Goal: Task Accomplishment & Management: Manage account settings

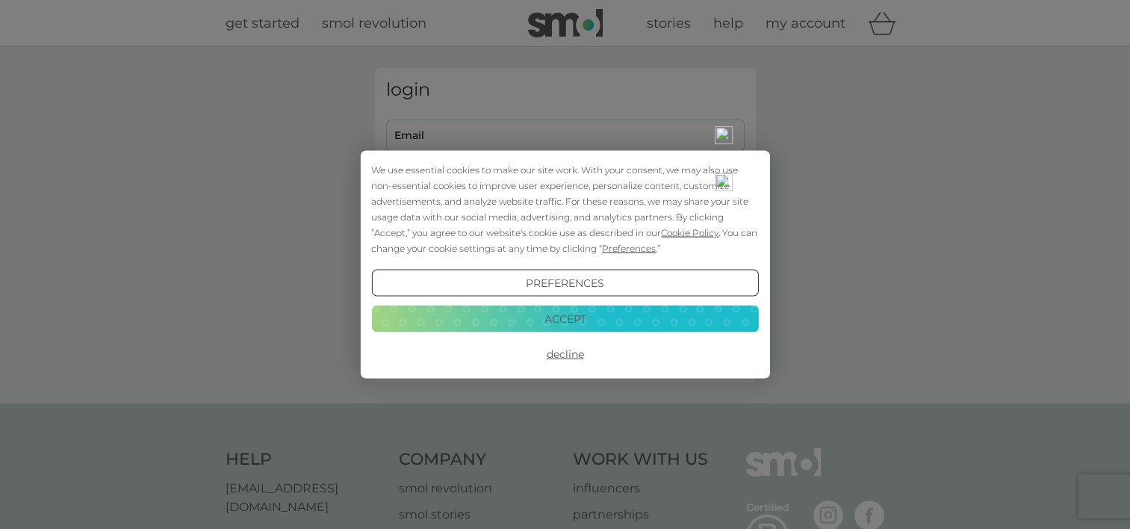
type input "[EMAIL_ADDRESS][DOMAIN_NAME]"
click at [588, 225] on div "We use essential cookies to make our site work. With your consent, we may also …" at bounding box center [564, 209] width 387 height 94
click at [576, 315] on button "Accept" at bounding box center [564, 318] width 387 height 27
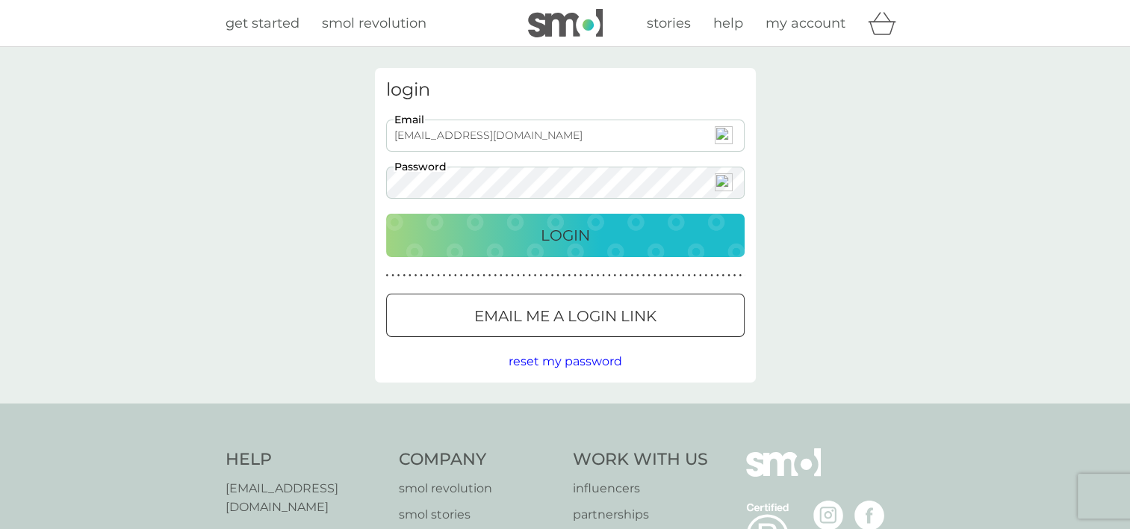
click at [605, 236] on div "Login" at bounding box center [565, 235] width 329 height 24
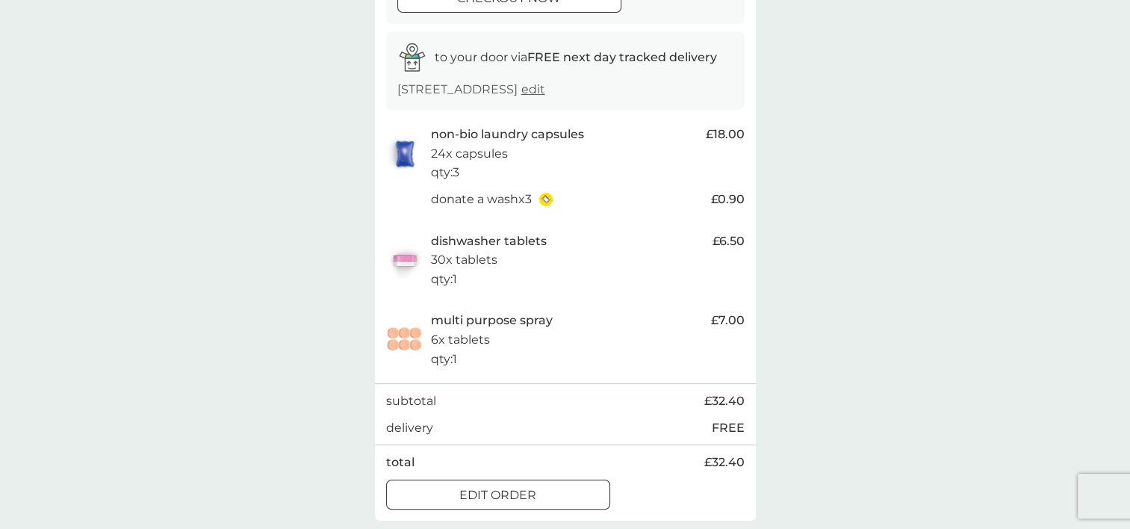
scroll to position [299, 0]
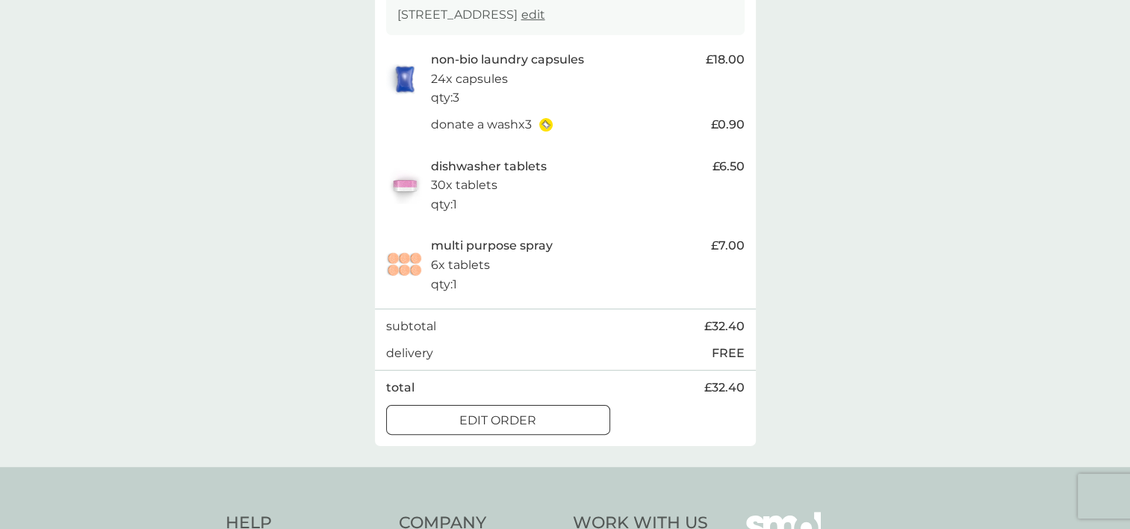
click at [500, 418] on div at bounding box center [498, 420] width 54 height 16
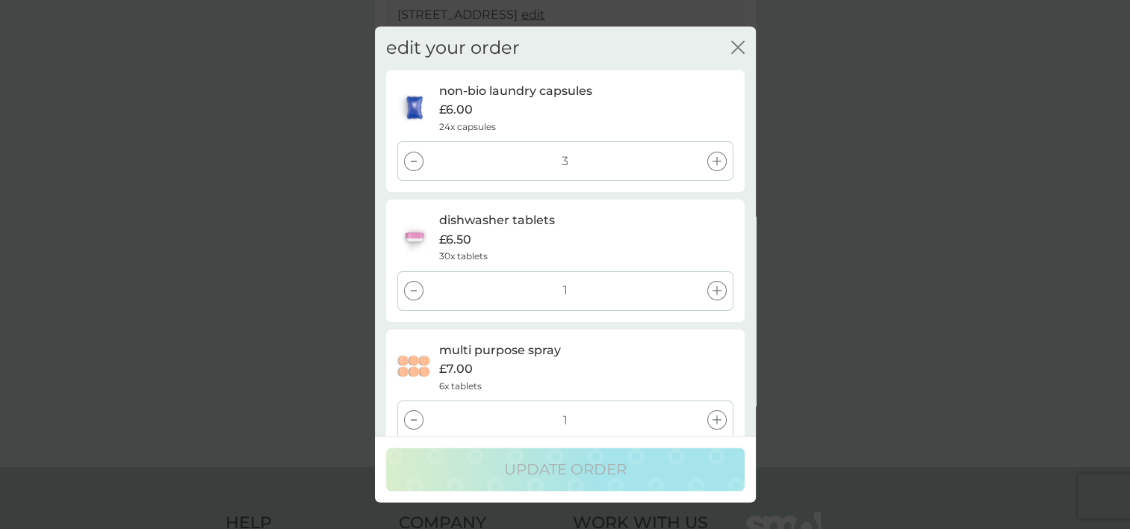
click at [415, 161] on icon at bounding box center [414, 161] width 6 height 1
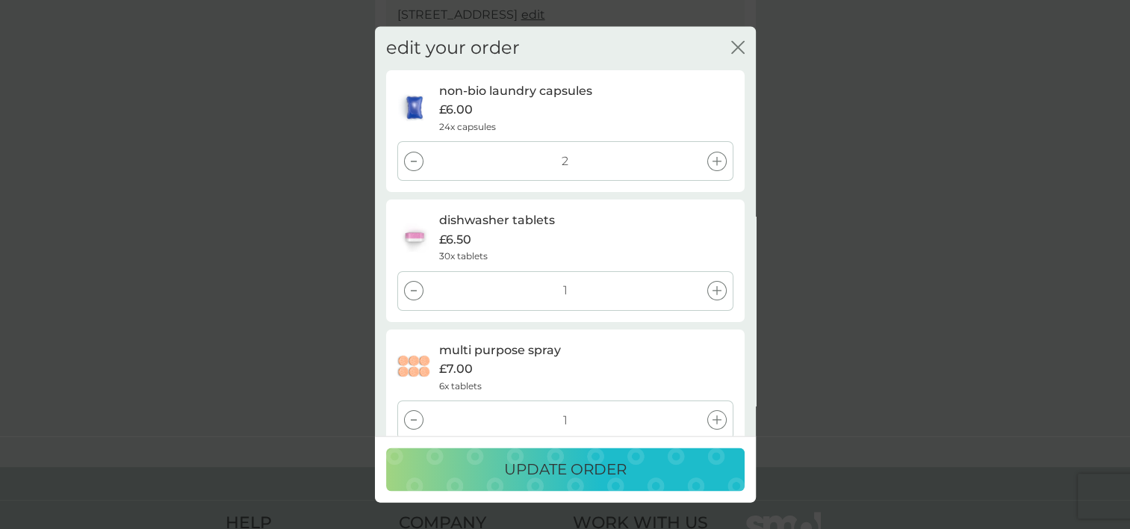
click at [415, 161] on icon at bounding box center [414, 161] width 6 height 1
click at [411, 285] on div at bounding box center [413, 290] width 19 height 19
click at [408, 421] on div at bounding box center [413, 420] width 19 height 19
click at [554, 466] on p "update order" at bounding box center [565, 470] width 122 height 24
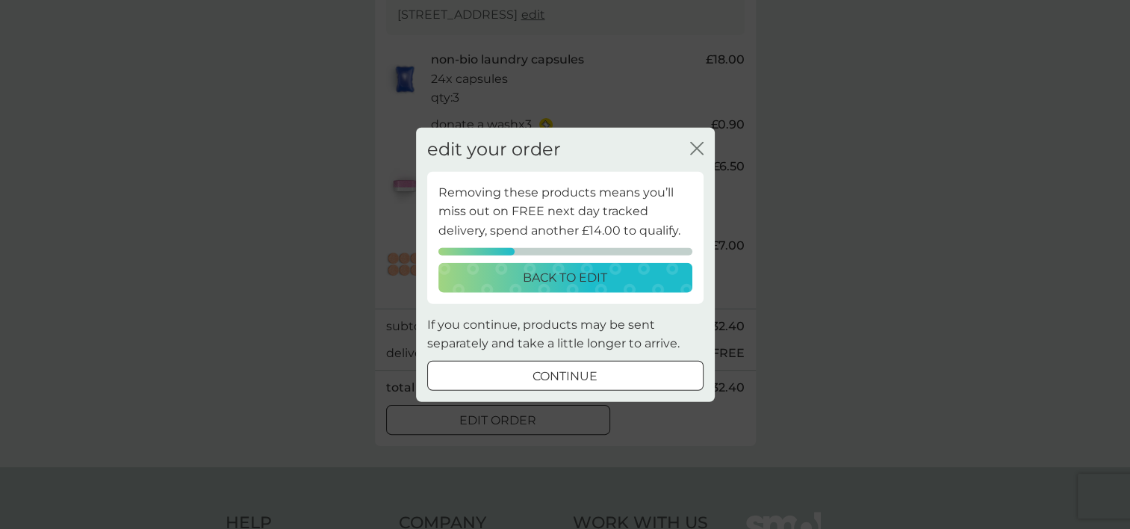
click at [551, 376] on div at bounding box center [546, 374] width 9 height 9
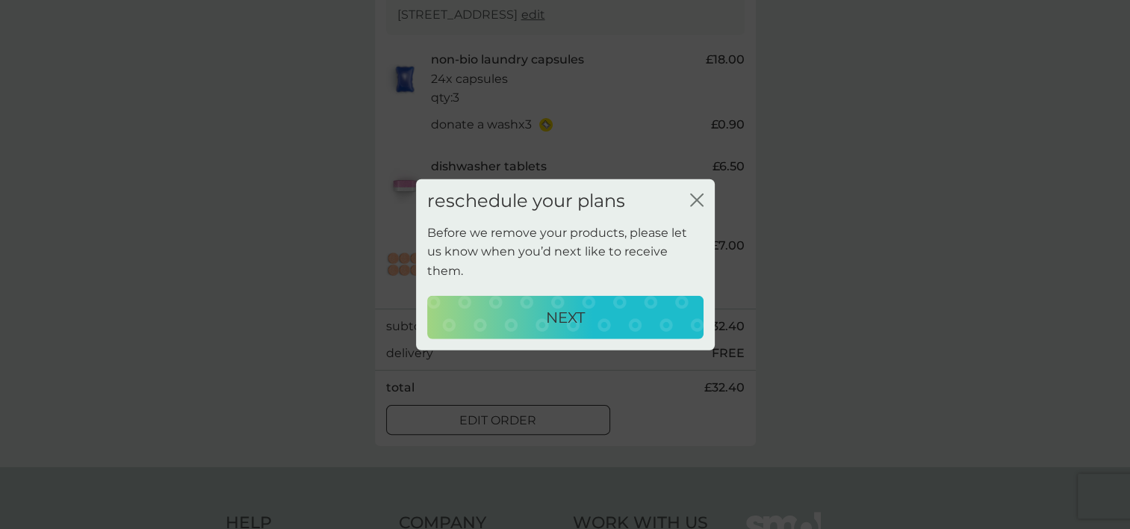
click at [566, 305] on p "NEXT" at bounding box center [565, 317] width 39 height 24
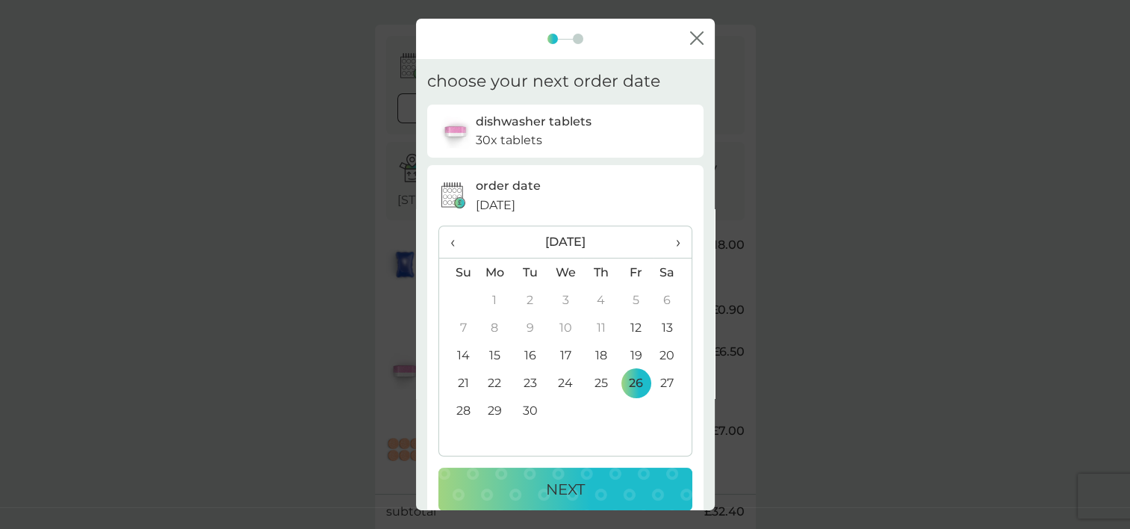
scroll to position [75, 0]
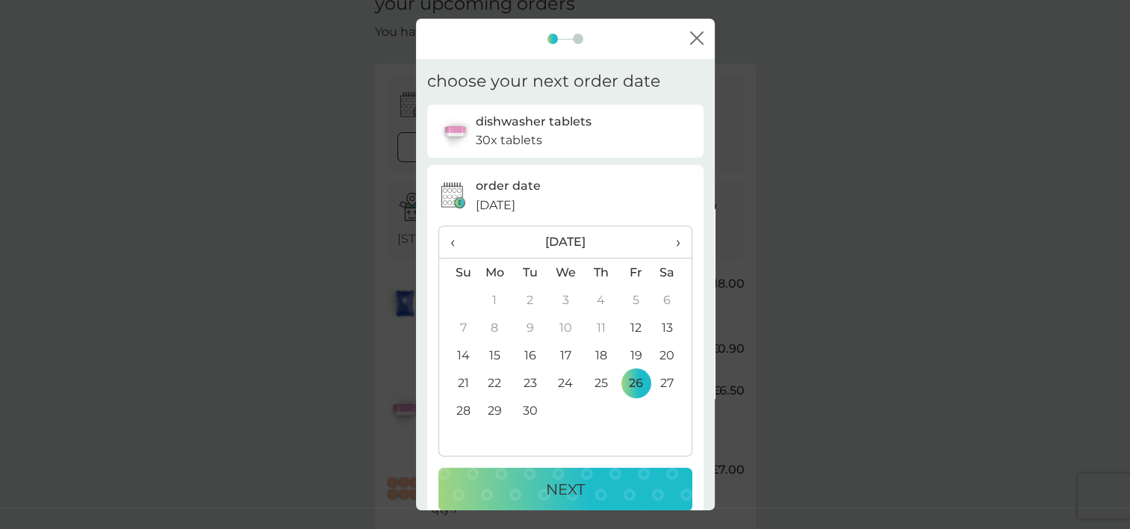
click at [664, 236] on span "›" at bounding box center [671, 241] width 15 height 31
click at [624, 406] on td "31" at bounding box center [635, 410] width 35 height 28
click at [624, 478] on div "NEXT" at bounding box center [565, 489] width 224 height 24
click at [626, 479] on div "NEXT" at bounding box center [565, 489] width 224 height 24
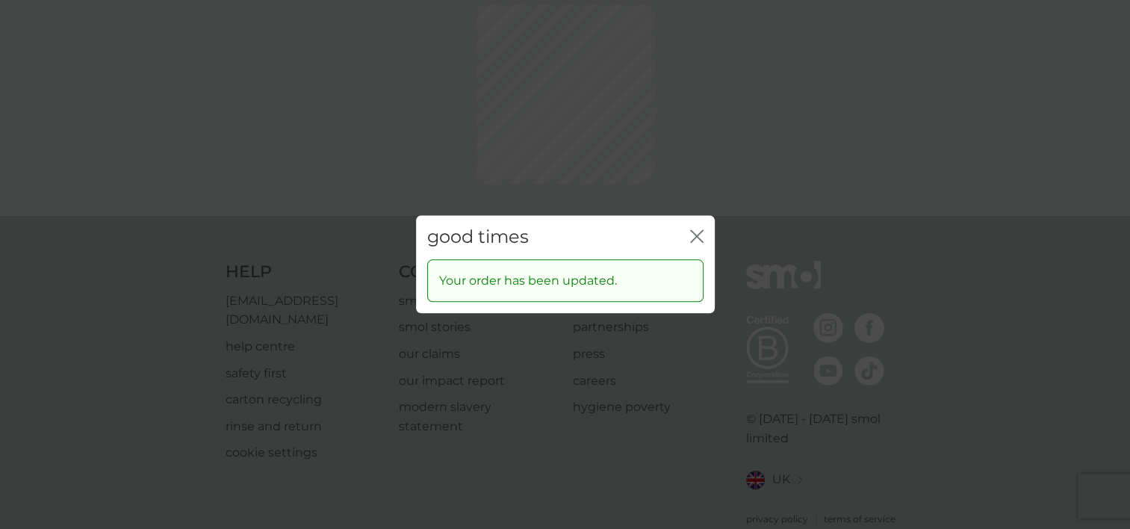
scroll to position [0, 0]
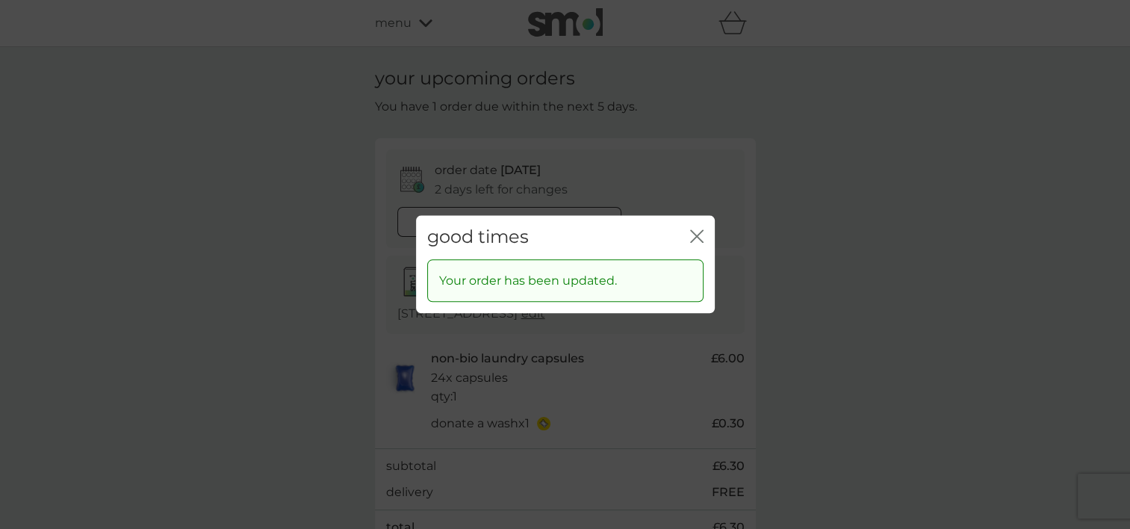
click at [694, 234] on icon "close" at bounding box center [694, 236] width 6 height 12
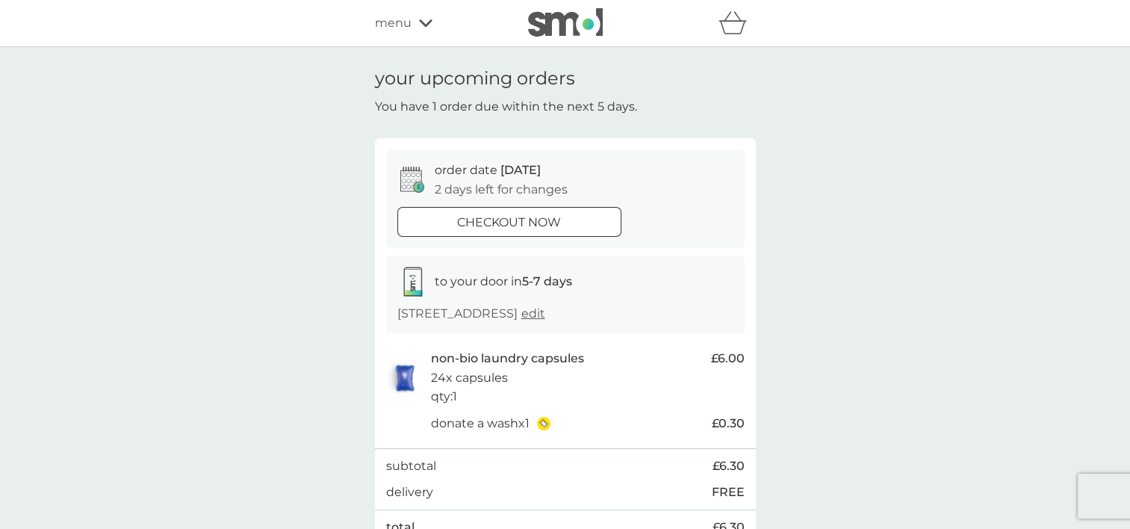
click at [420, 19] on icon at bounding box center [425, 23] width 13 height 9
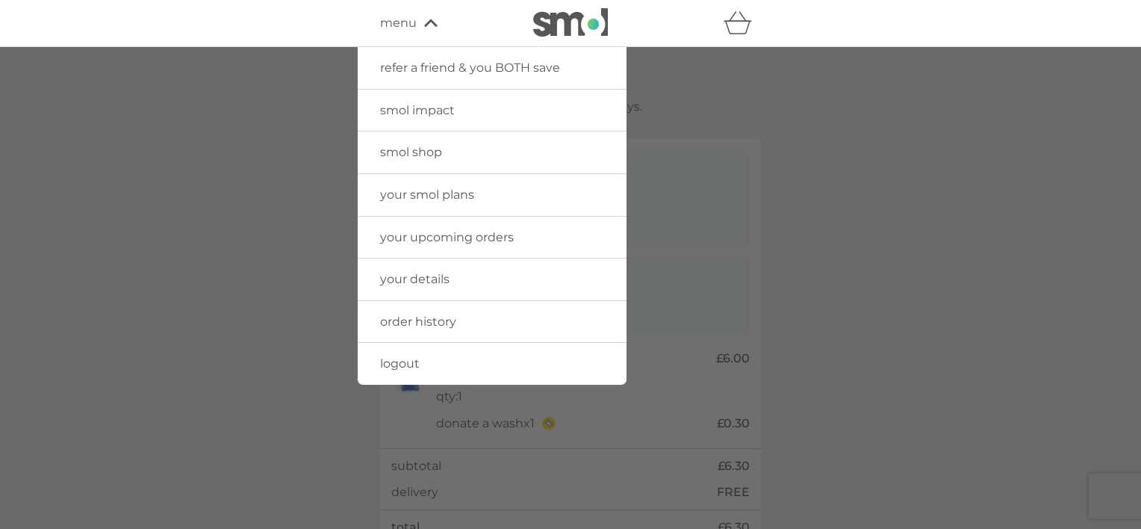
click at [418, 192] on span "your smol plans" at bounding box center [427, 194] width 94 height 14
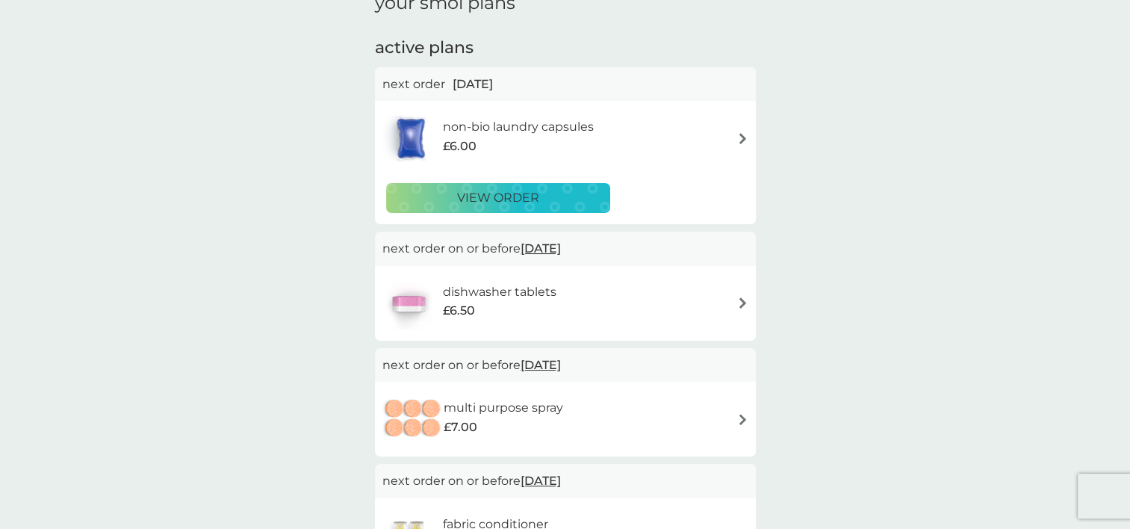
scroll to position [75, 0]
click at [561, 249] on span "31 Oct 2025" at bounding box center [540, 248] width 40 height 29
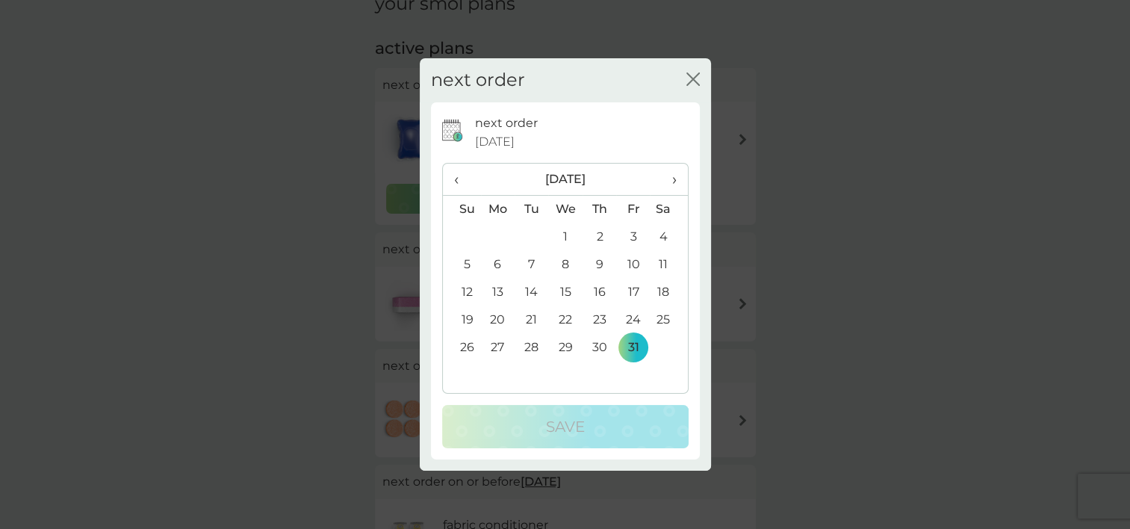
click at [671, 176] on span "›" at bounding box center [668, 179] width 15 height 31
click at [630, 265] on td "7" at bounding box center [634, 265] width 34 height 28
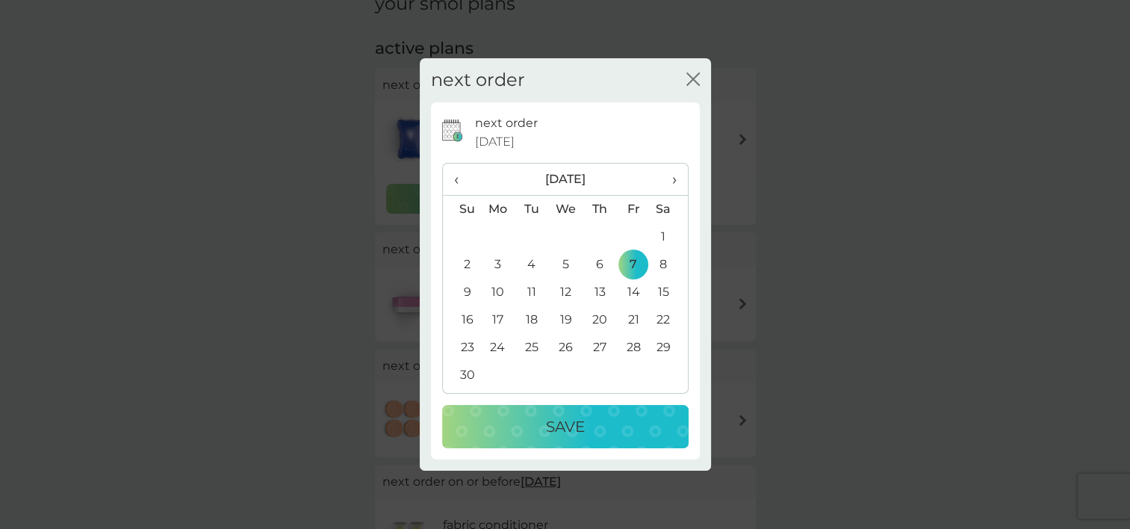
click at [609, 424] on div "Save" at bounding box center [565, 426] width 217 height 24
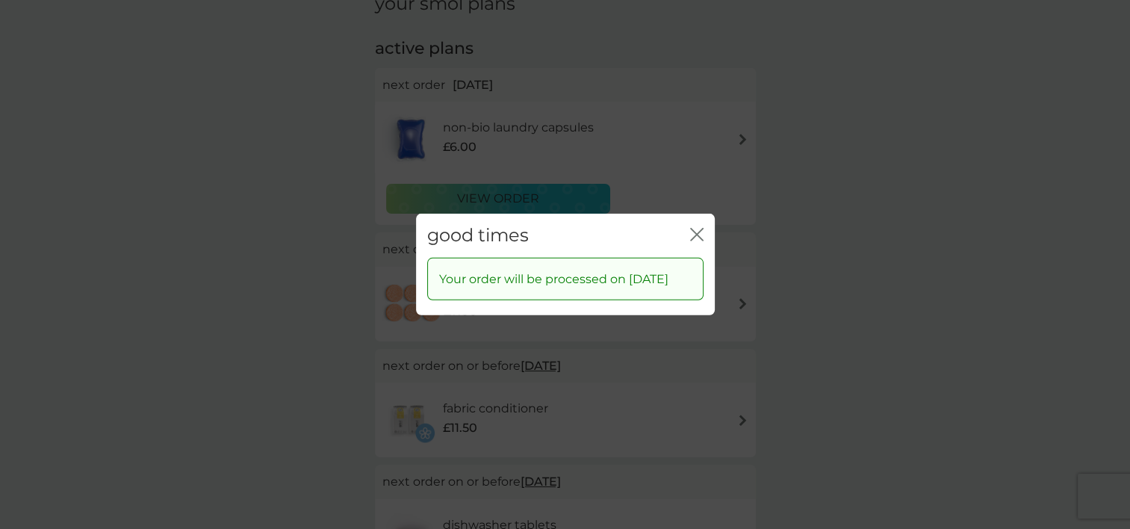
click at [693, 228] on icon "close" at bounding box center [696, 234] width 13 height 13
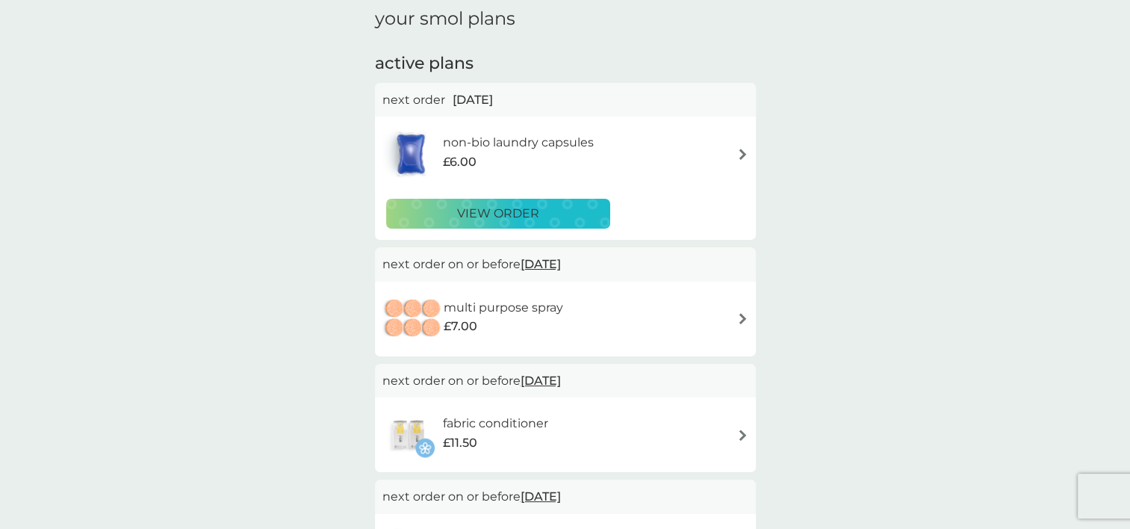
scroll to position [0, 0]
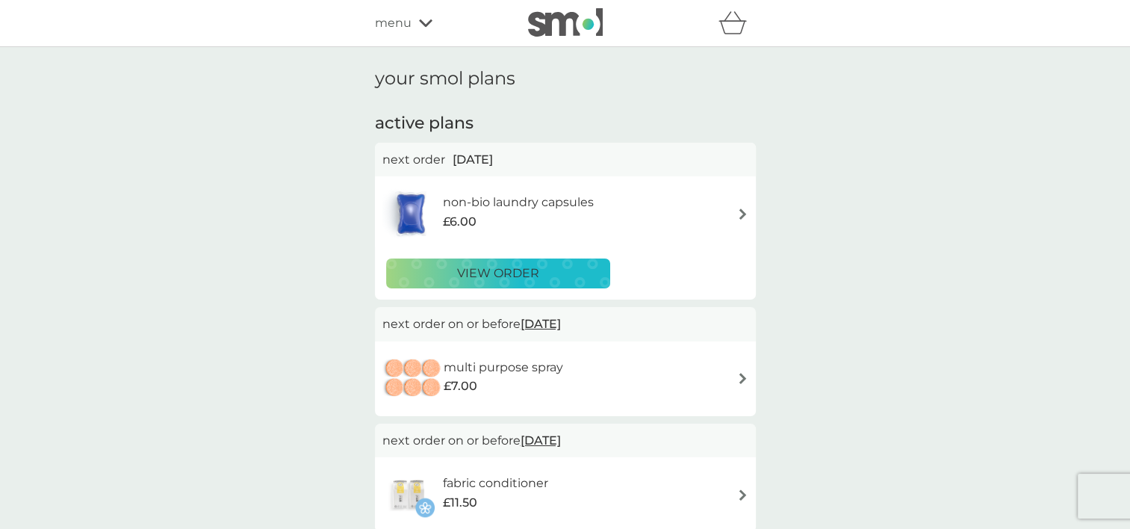
click at [744, 212] on img at bounding box center [742, 213] width 11 height 11
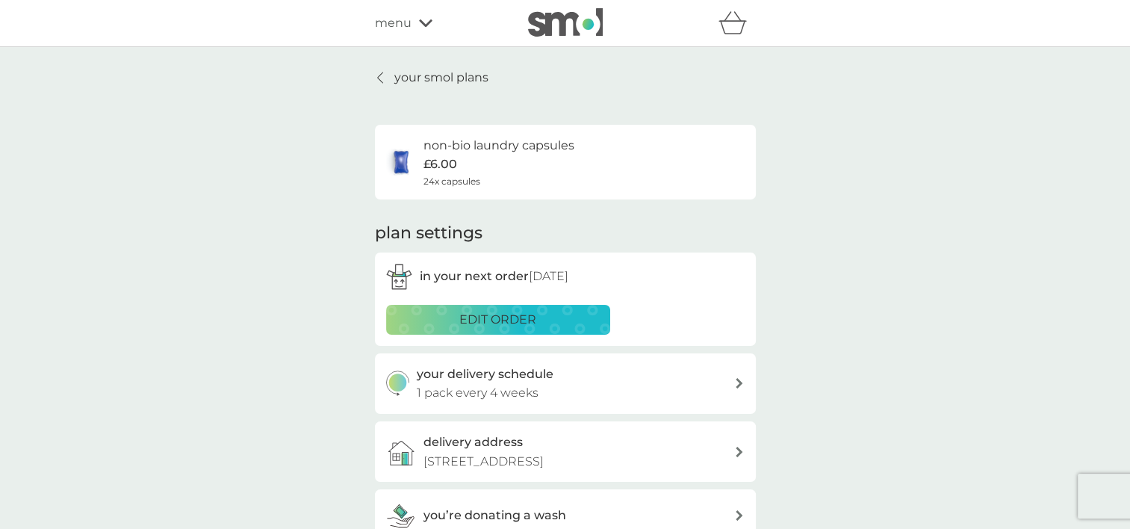
click at [397, 77] on p "your smol plans" at bounding box center [441, 77] width 94 height 19
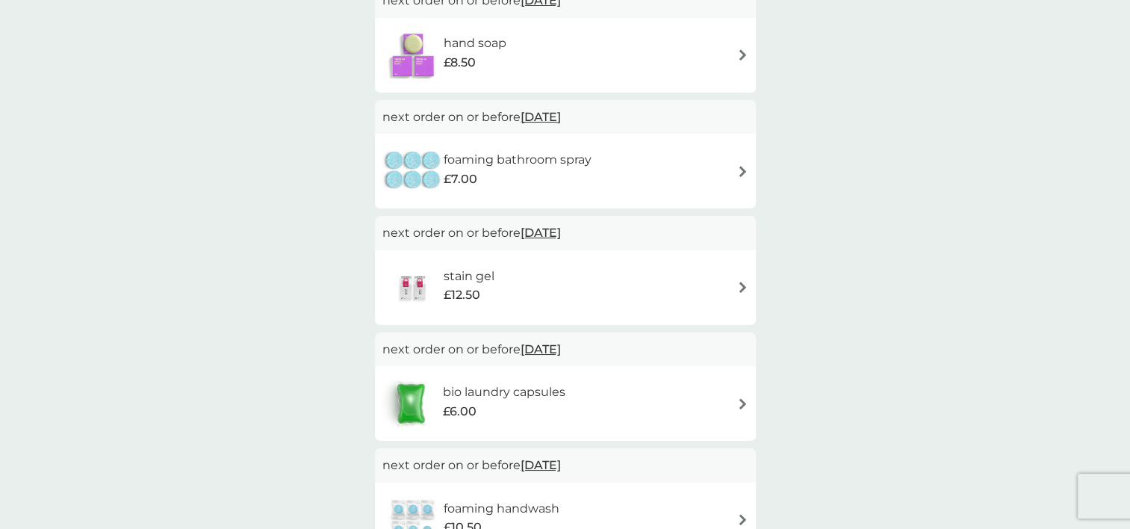
scroll to position [747, 0]
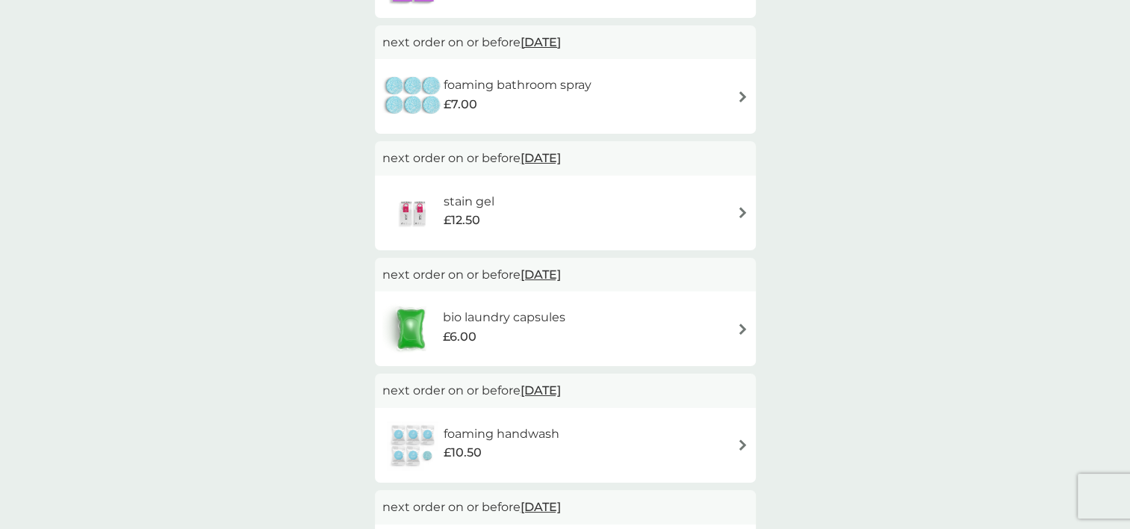
click at [741, 326] on img at bounding box center [742, 328] width 11 height 11
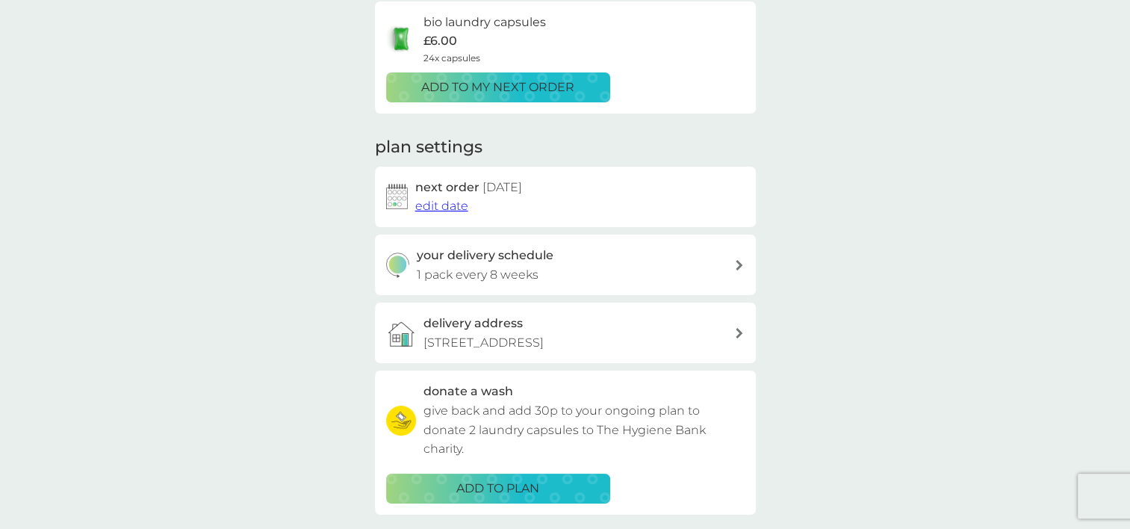
scroll to position [149, 0]
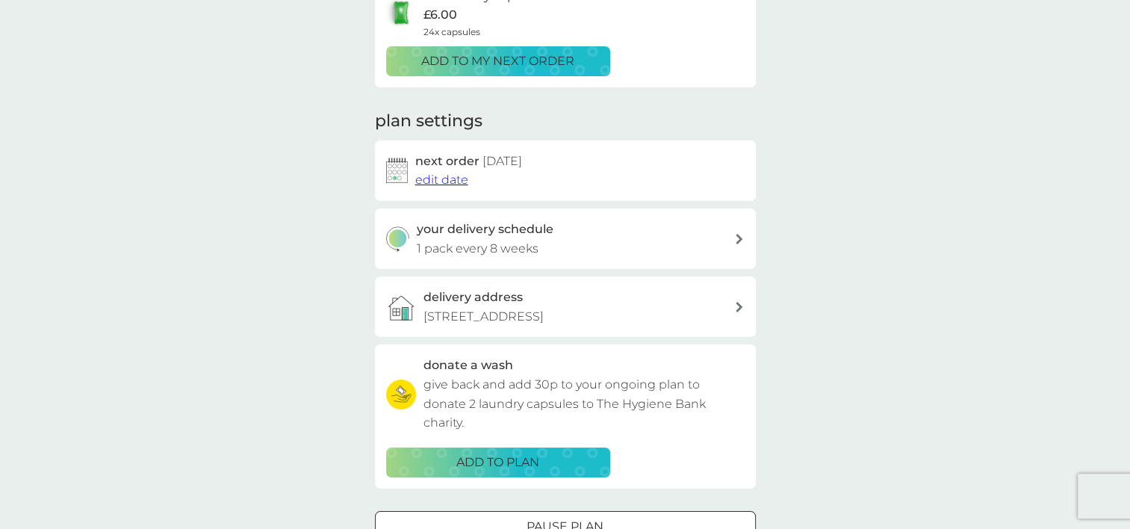
click at [444, 178] on span "edit date" at bounding box center [441, 179] width 53 height 14
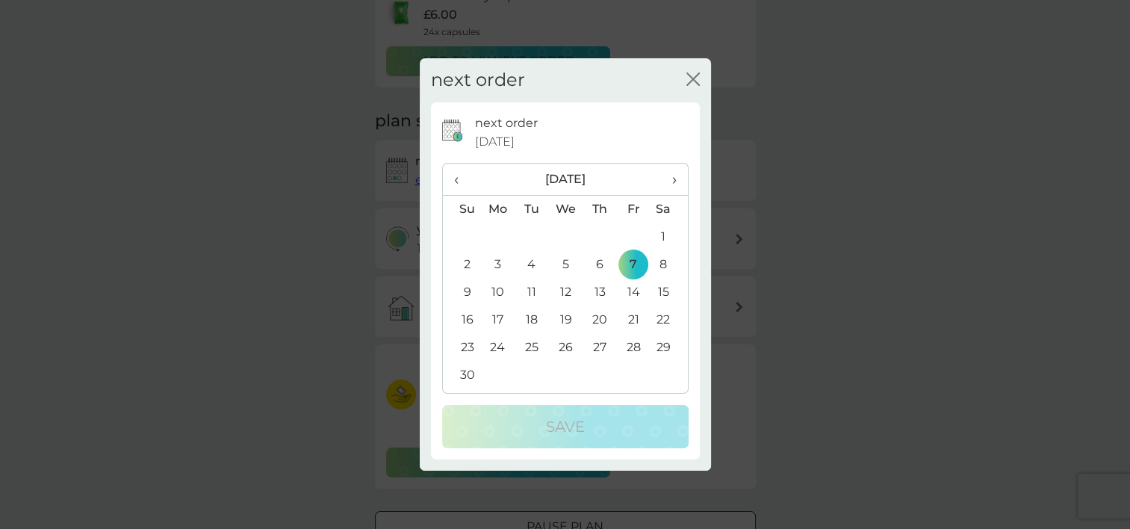
click at [454, 180] on span "‹" at bounding box center [462, 179] width 16 height 31
click at [633, 264] on td "12" at bounding box center [634, 265] width 34 height 28
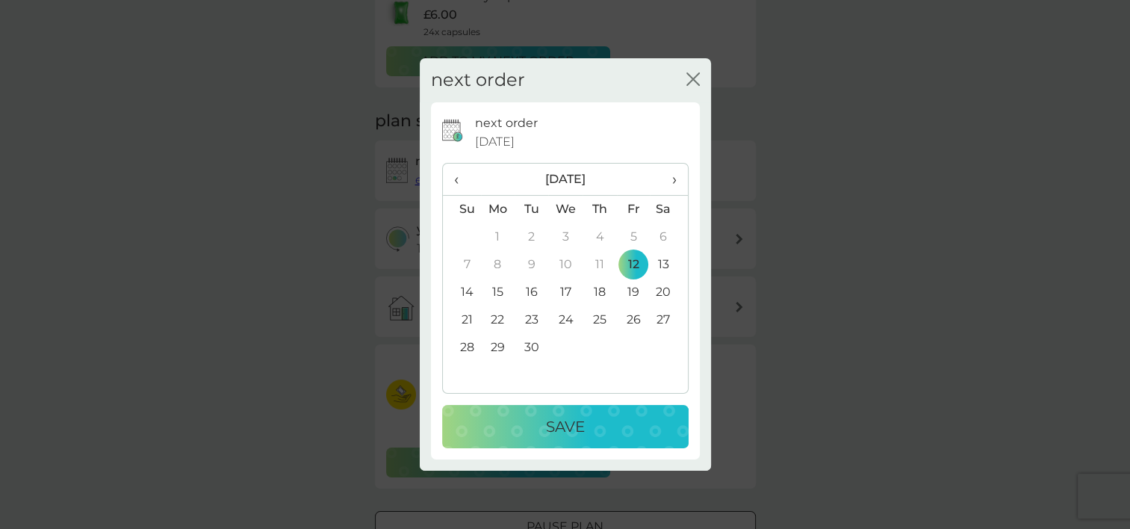
click at [636, 429] on div "Save" at bounding box center [565, 426] width 217 height 24
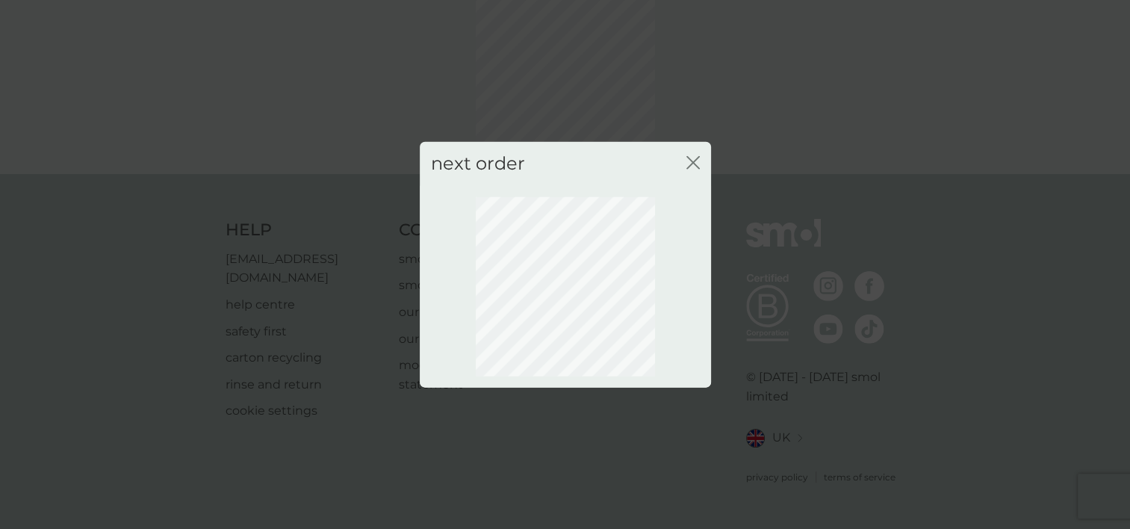
scroll to position [97, 0]
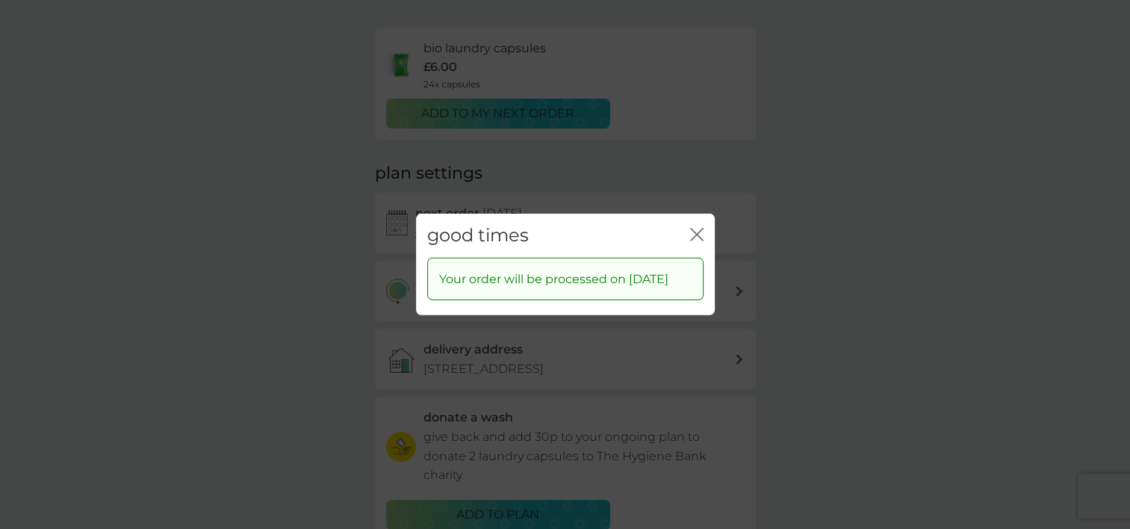
click at [691, 228] on icon "close" at bounding box center [694, 234] width 6 height 12
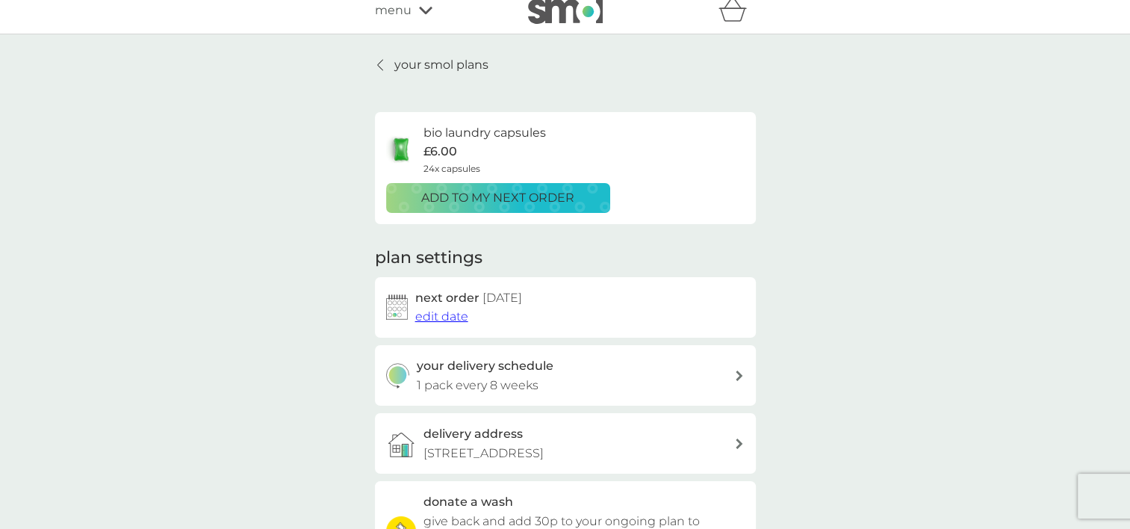
scroll to position [0, 0]
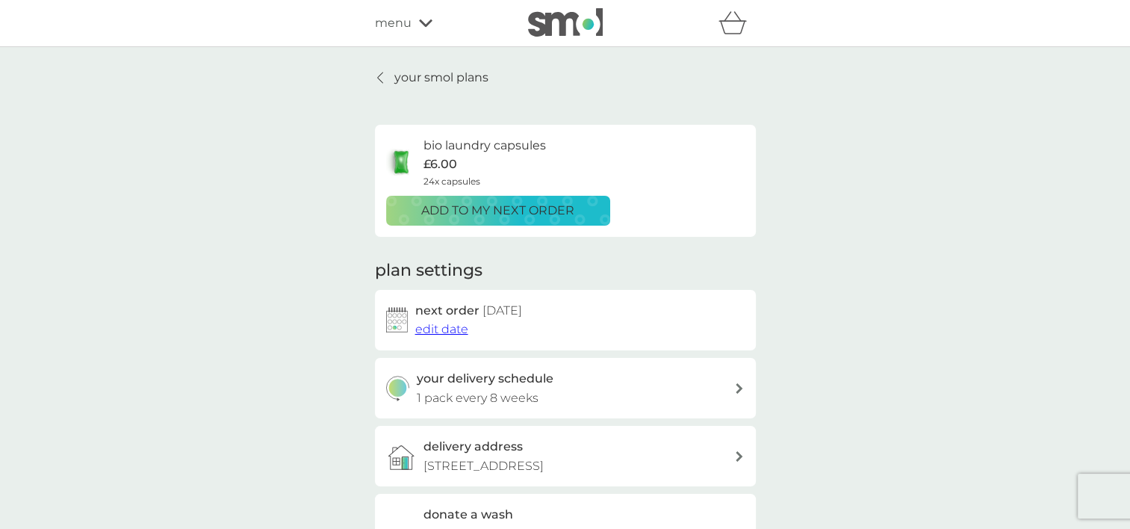
click at [417, 75] on p "your smol plans" at bounding box center [441, 77] width 94 height 19
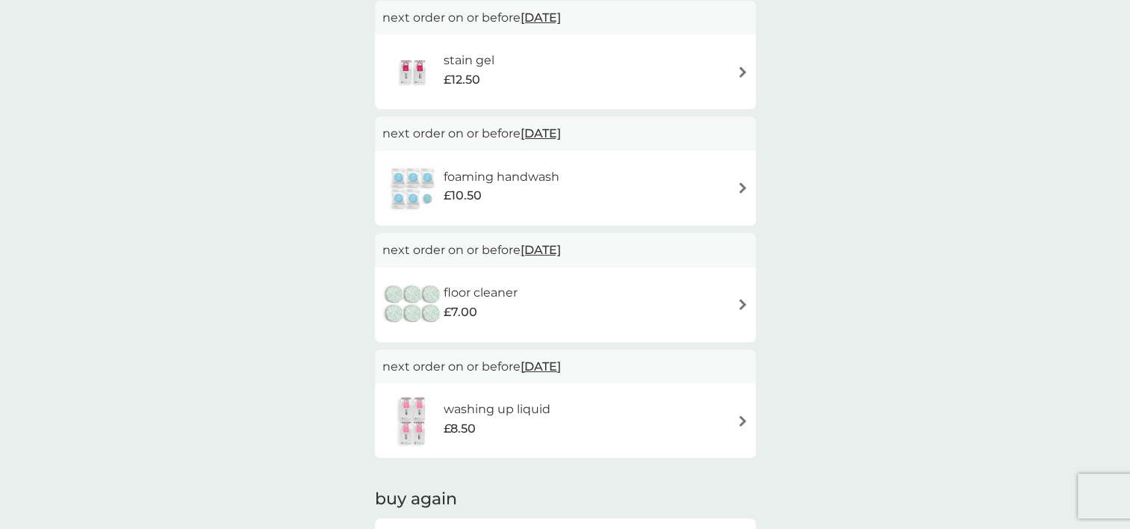
scroll to position [971, 0]
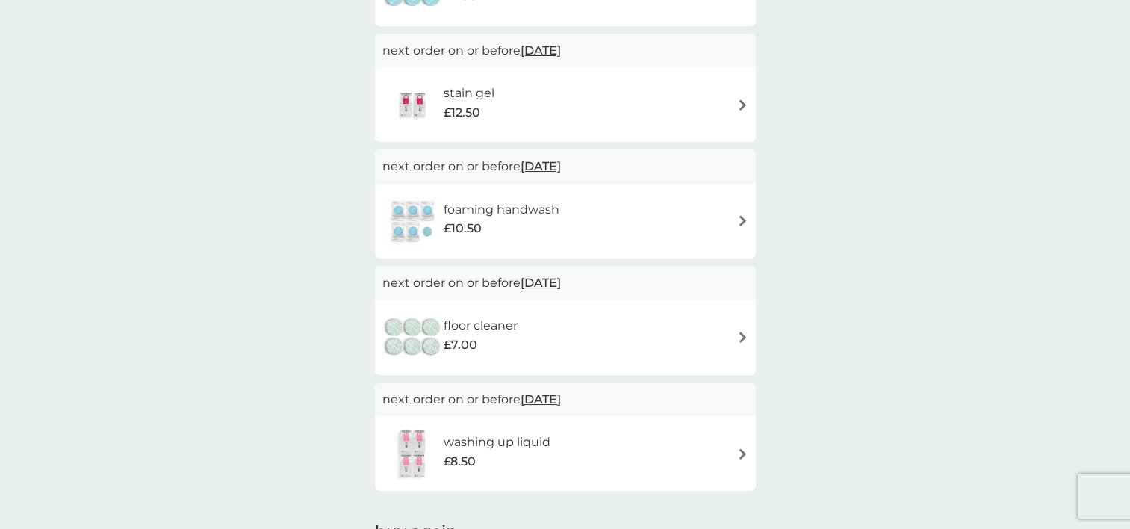
click at [740, 217] on img at bounding box center [742, 220] width 11 height 11
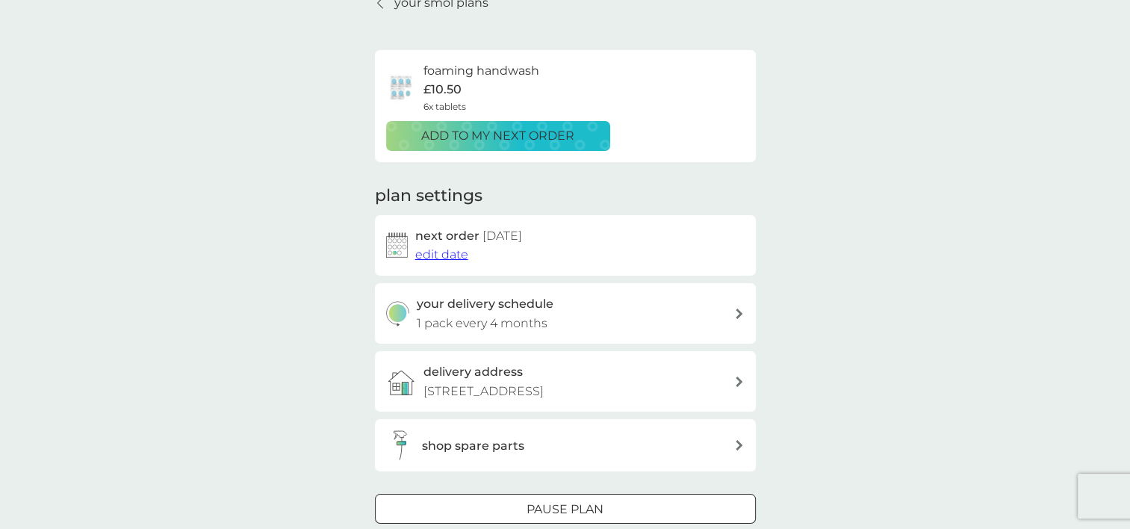
scroll to position [149, 0]
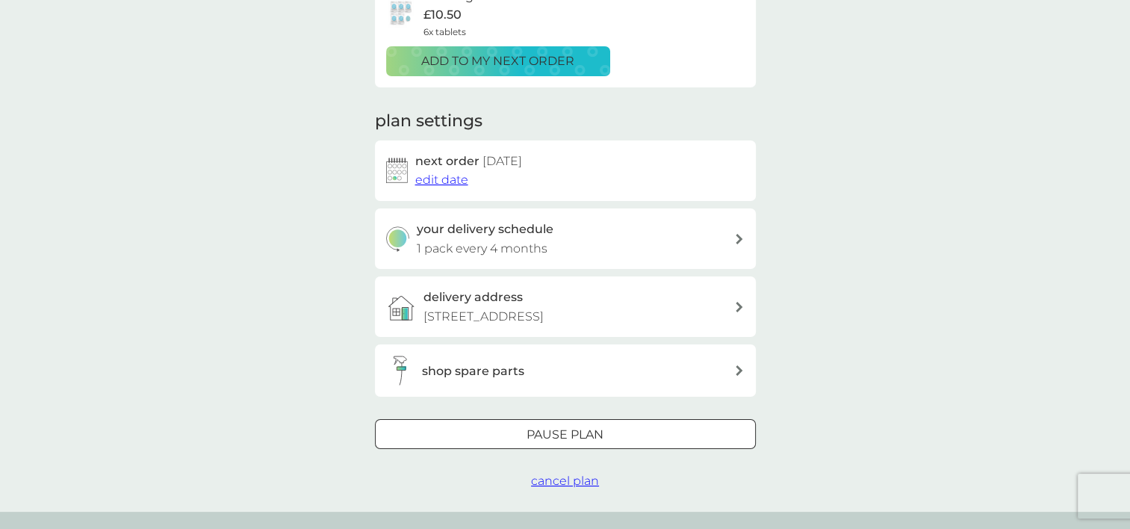
click at [563, 435] on div at bounding box center [565, 435] width 54 height 16
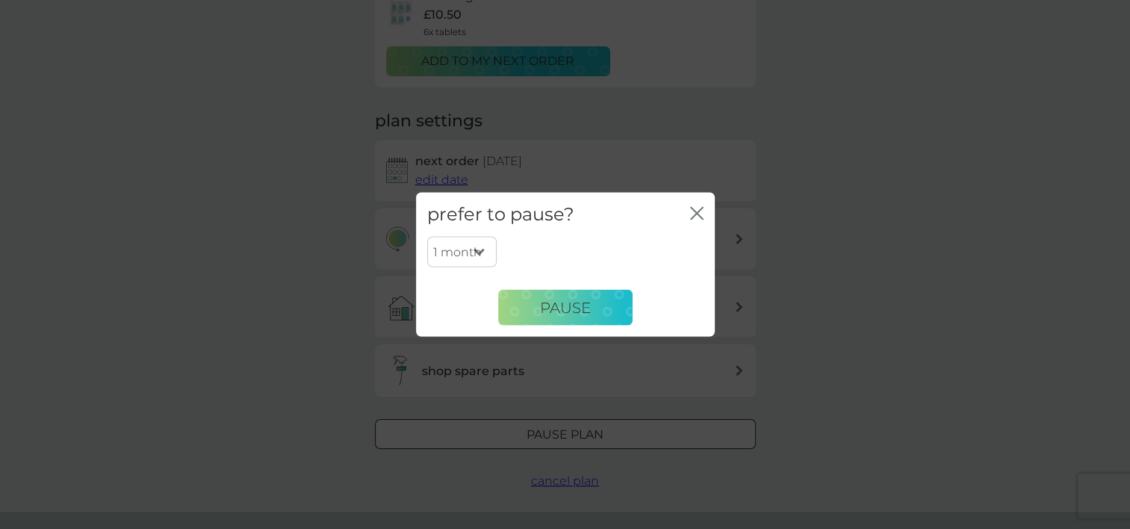
click at [696, 212] on icon "close" at bounding box center [694, 214] width 6 height 12
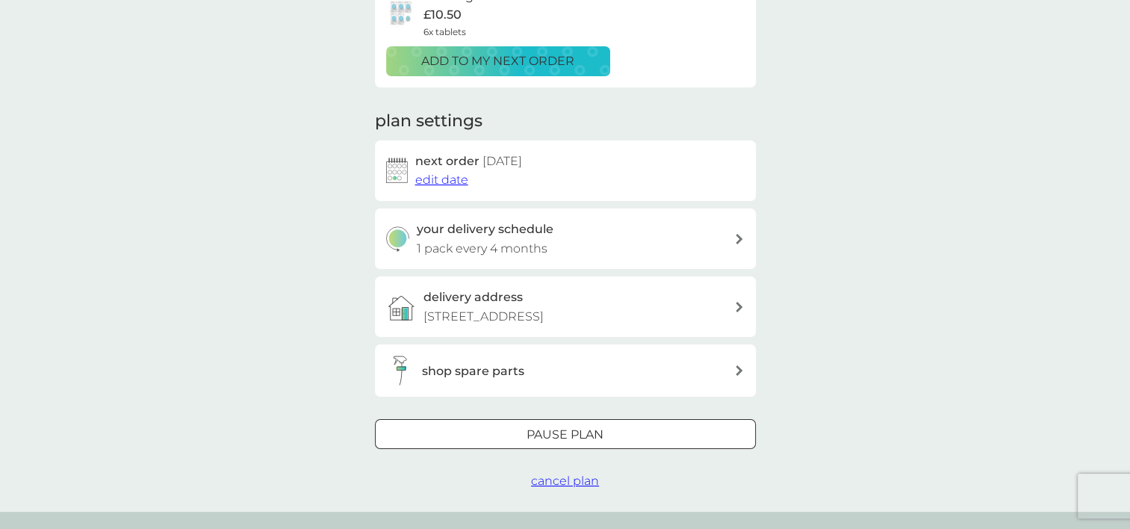
click at [582, 479] on span "cancel plan" at bounding box center [565, 480] width 68 height 14
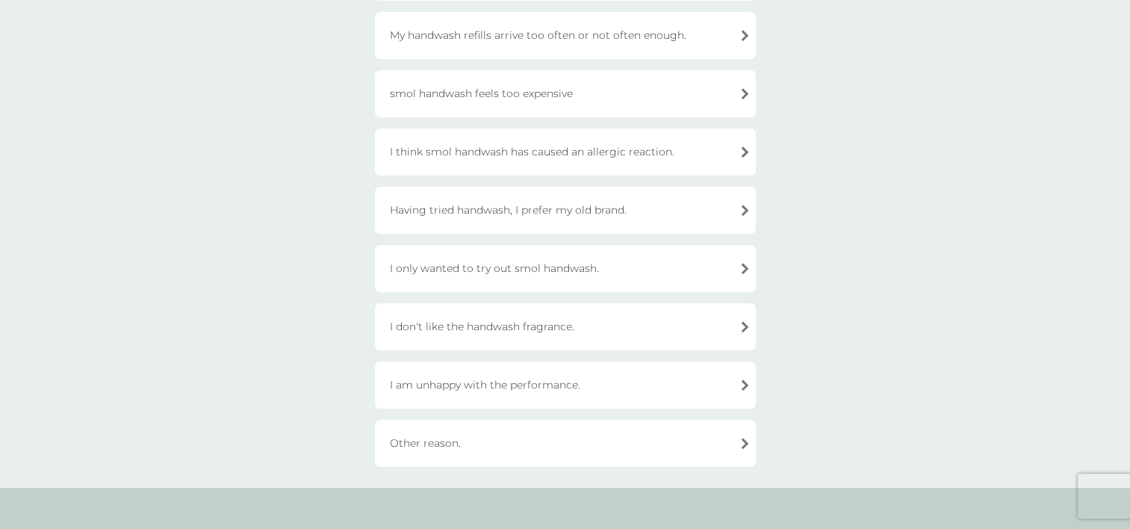
scroll to position [224, 0]
click at [741, 442] on div "Other reason." at bounding box center [565, 442] width 381 height 47
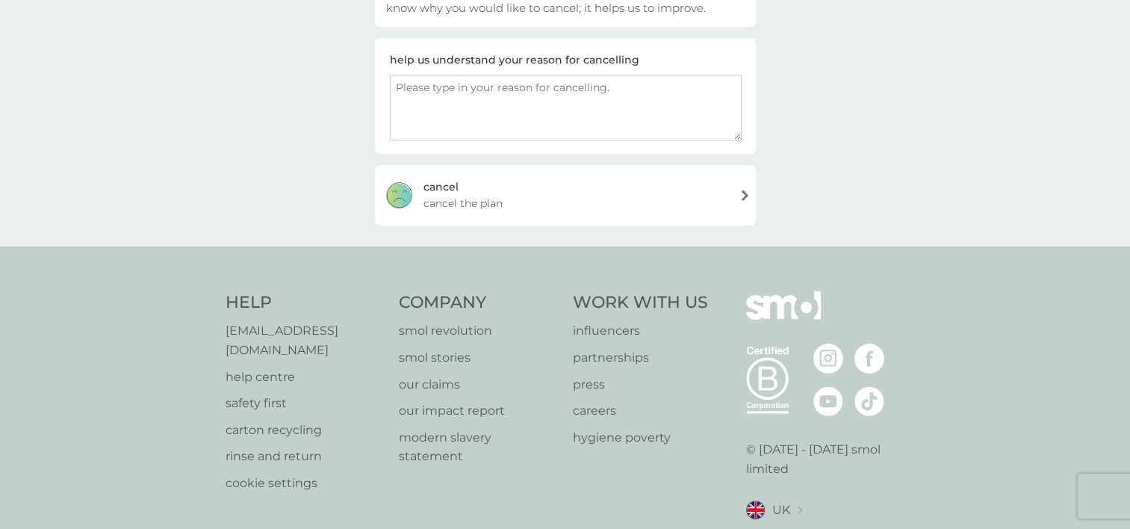
click at [393, 88] on textarea at bounding box center [566, 108] width 352 height 66
type textarea "prefer to use your hand soap"
click at [743, 192] on div "cancel cancel the plan" at bounding box center [565, 195] width 381 height 60
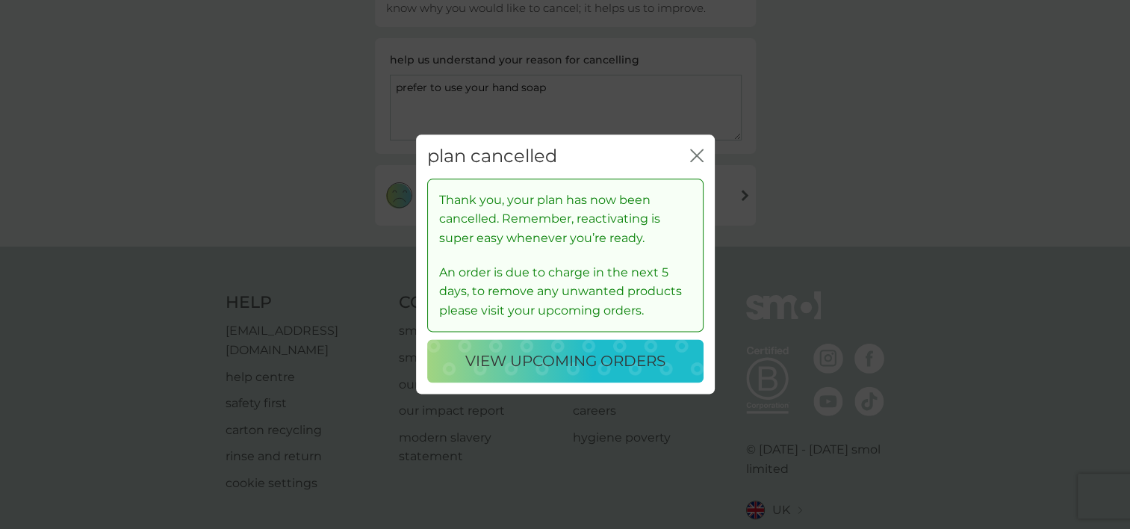
click at [623, 358] on p "view upcoming orders" at bounding box center [565, 361] width 200 height 24
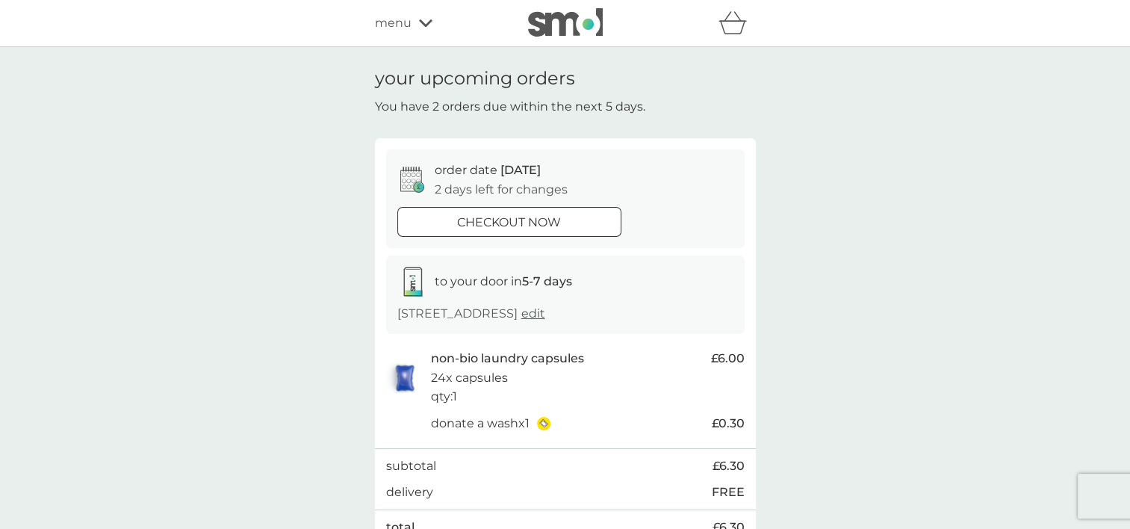
click at [420, 19] on icon at bounding box center [425, 23] width 13 height 9
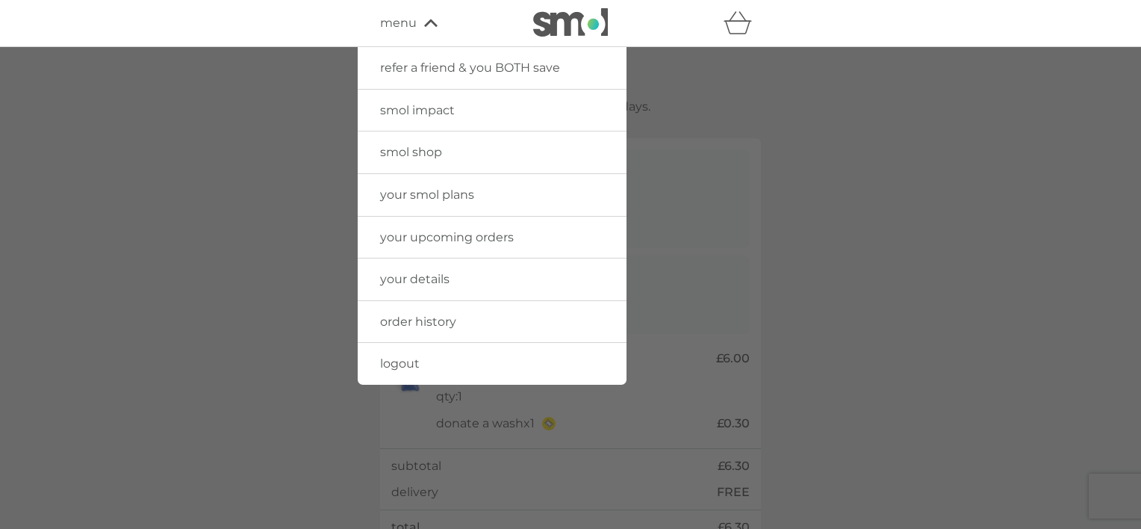
click at [426, 191] on span "your smol plans" at bounding box center [427, 194] width 94 height 14
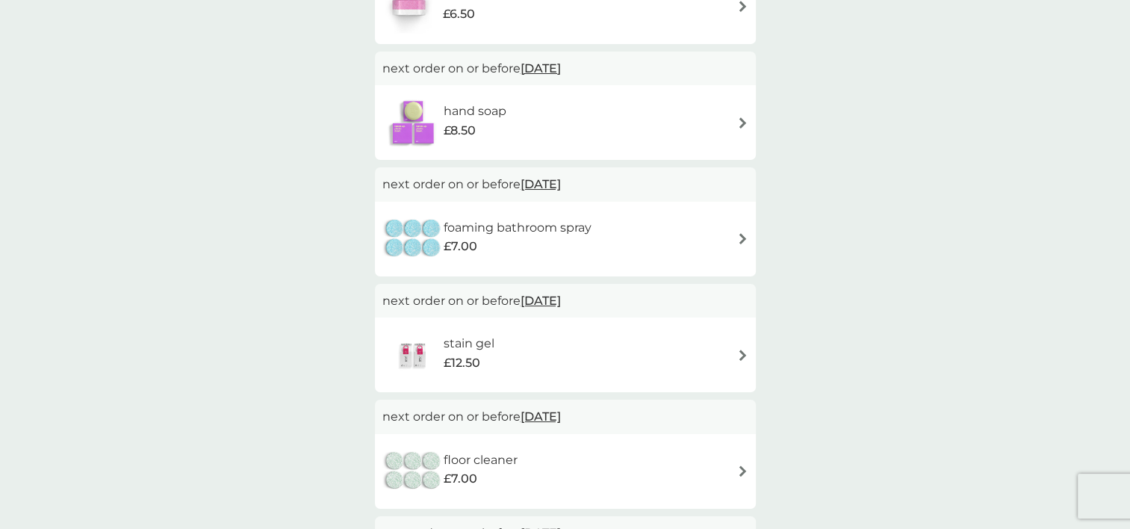
scroll to position [747, 0]
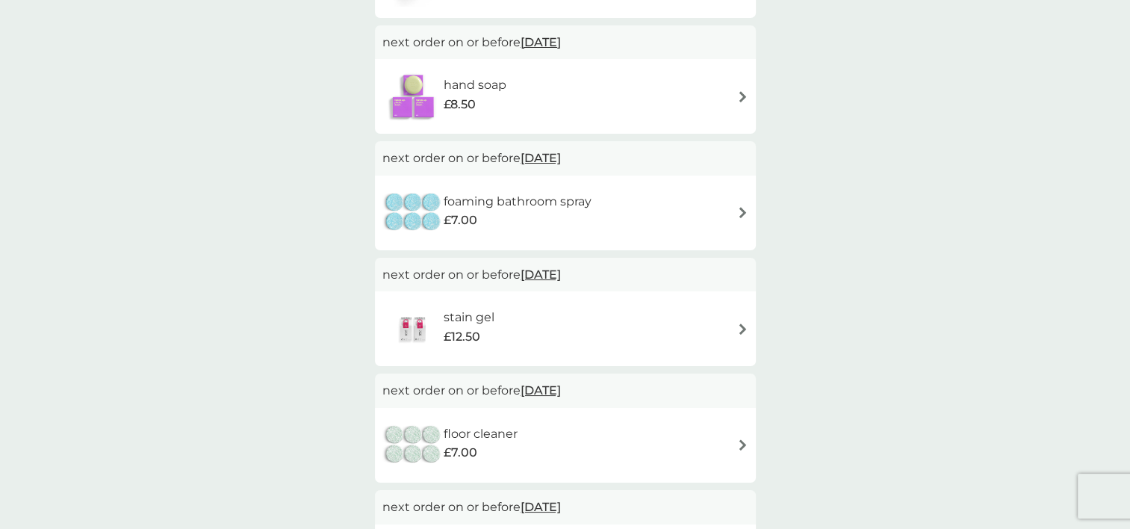
click at [740, 210] on img at bounding box center [742, 212] width 11 height 11
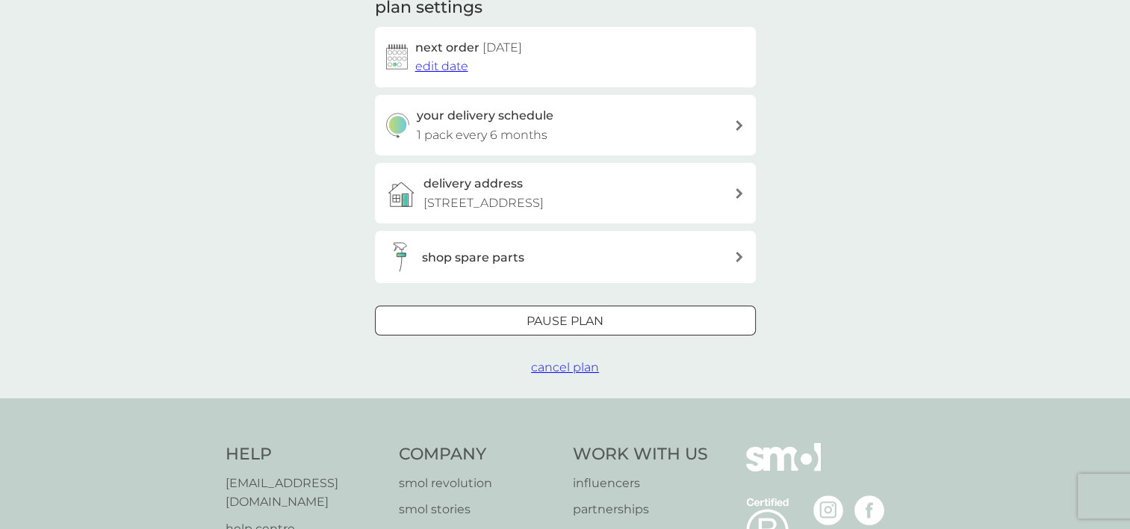
scroll to position [299, 0]
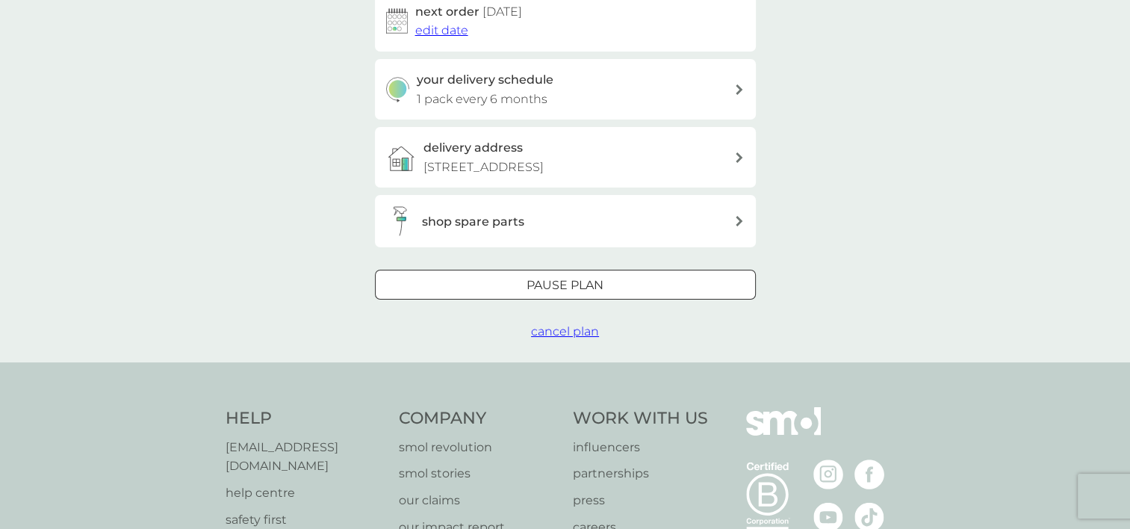
click at [578, 329] on span "cancel plan" at bounding box center [565, 331] width 68 height 14
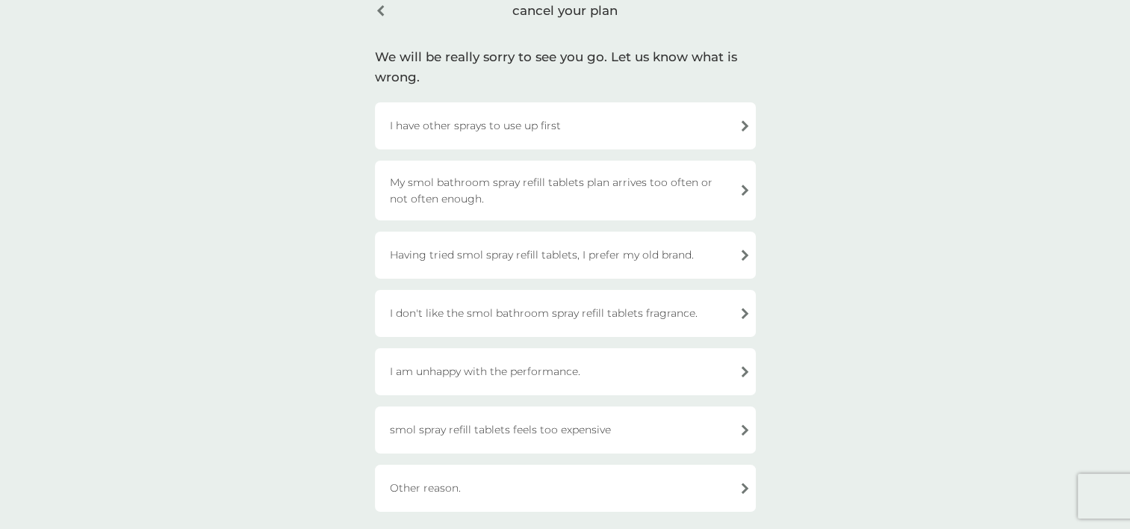
scroll to position [149, 0]
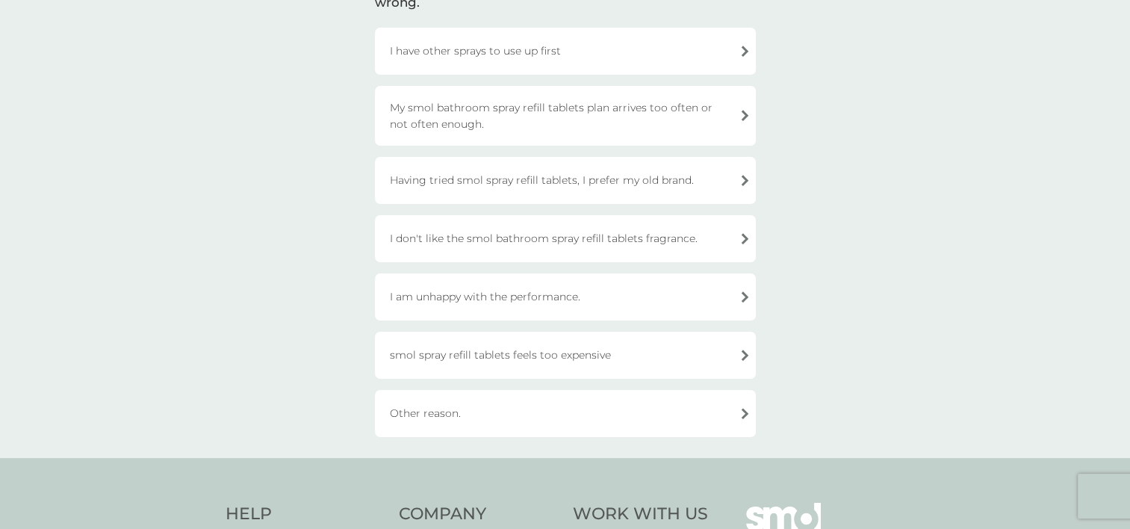
click at [741, 295] on div "I am unhappy with the performance." at bounding box center [565, 296] width 381 height 47
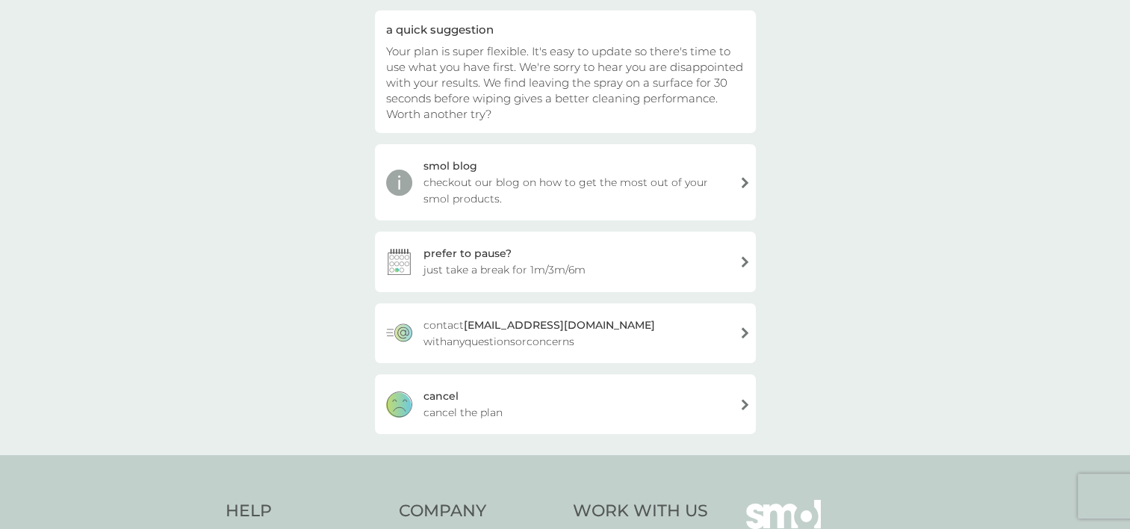
click at [740, 403] on div "cancel cancel the plan" at bounding box center [565, 404] width 381 height 60
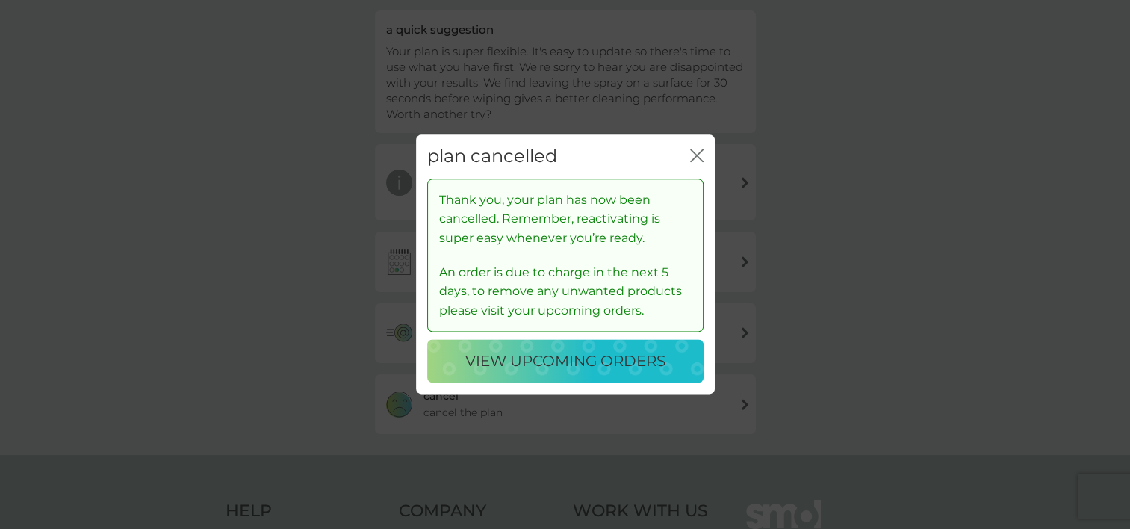
click at [699, 156] on icon "close" at bounding box center [696, 155] width 13 height 13
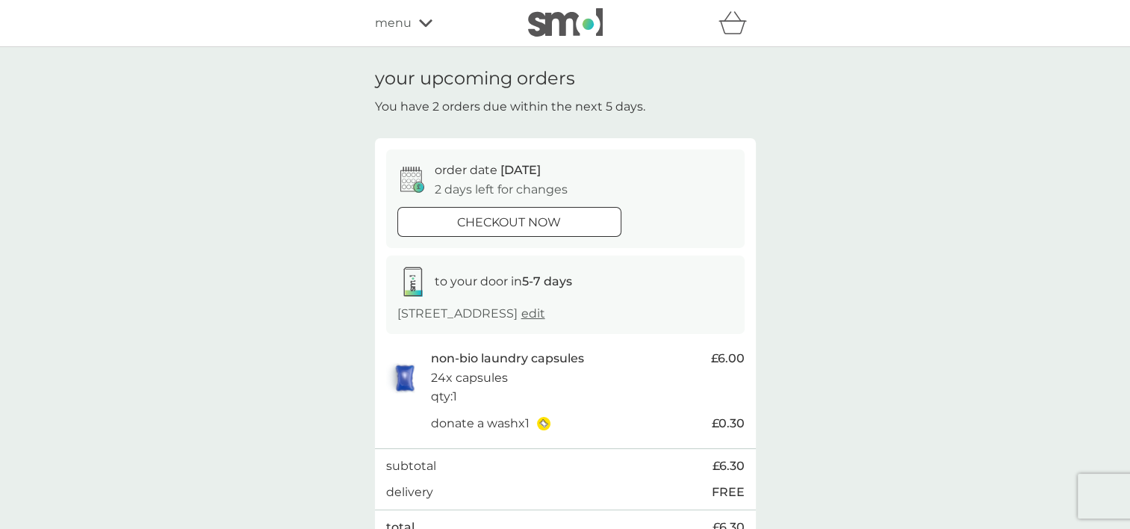
click at [423, 24] on icon at bounding box center [425, 22] width 13 height 7
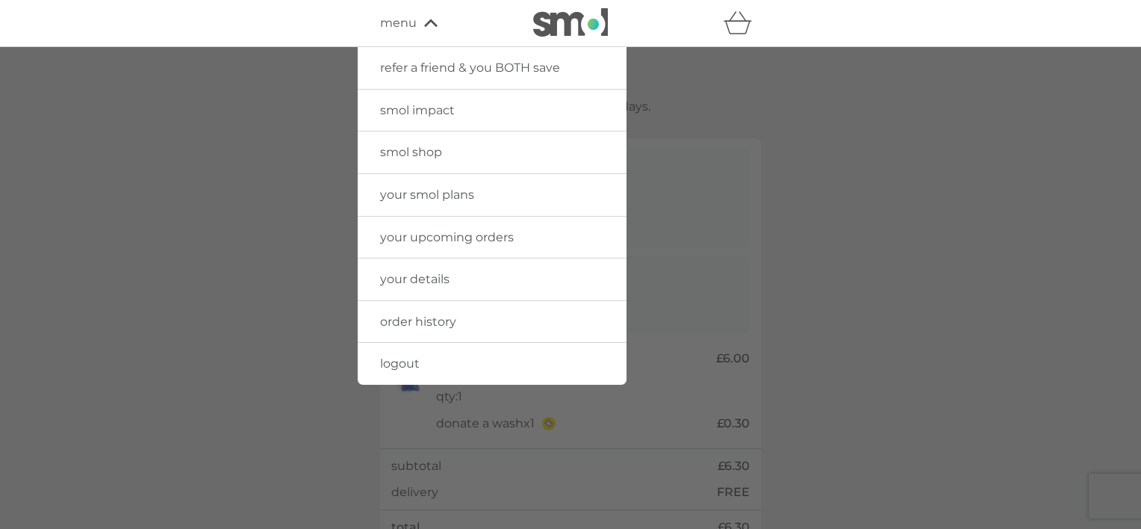
click at [433, 189] on span "your smol plans" at bounding box center [427, 194] width 94 height 14
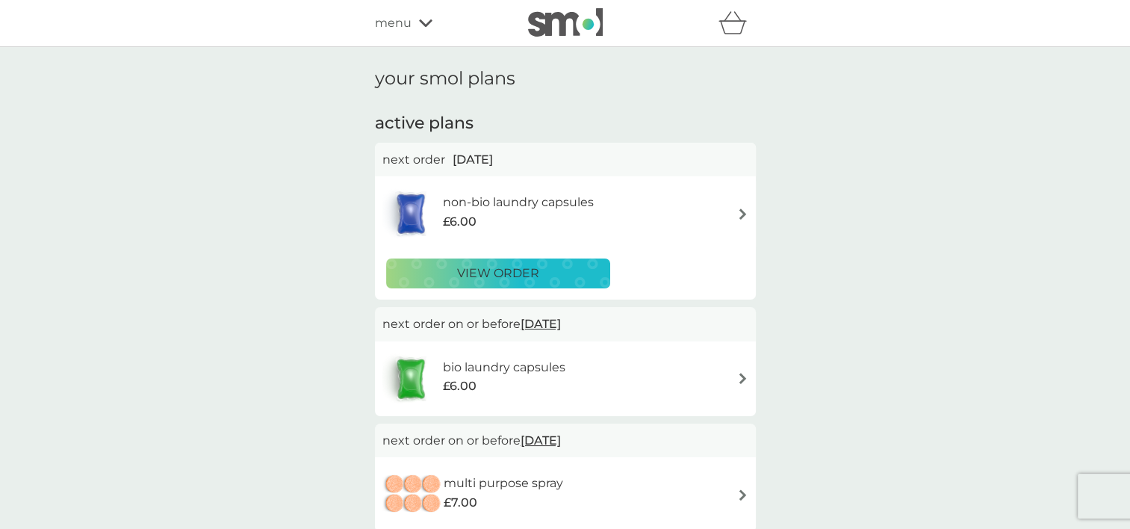
click at [429, 24] on icon at bounding box center [425, 23] width 13 height 9
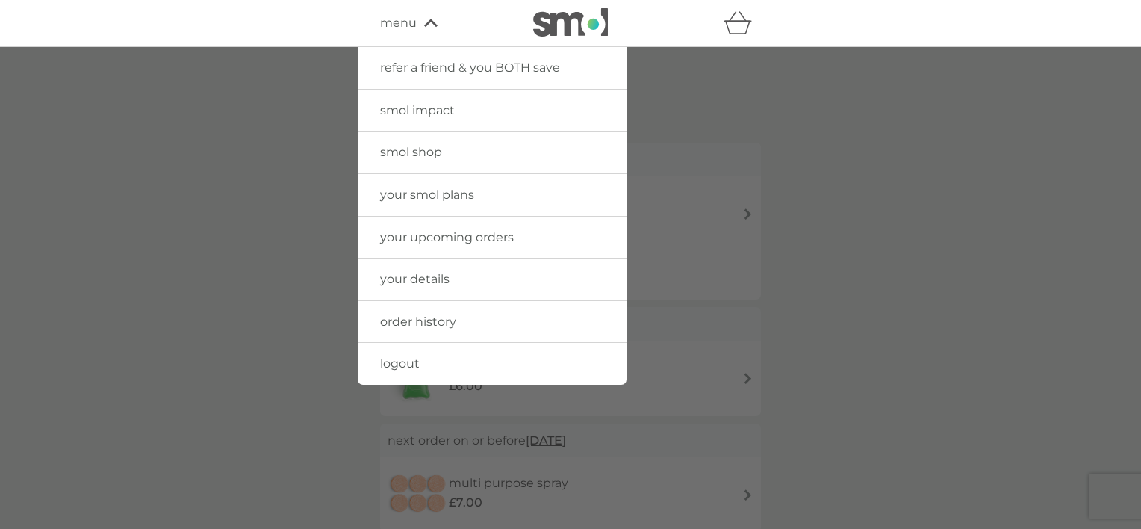
click at [387, 361] on span "logout" at bounding box center [400, 363] width 40 height 14
